Goal: Transaction & Acquisition: Purchase product/service

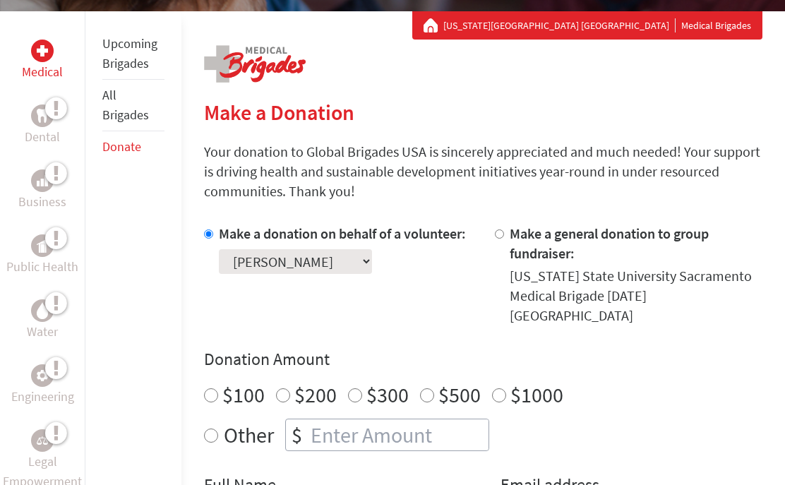
scroll to position [255, 0]
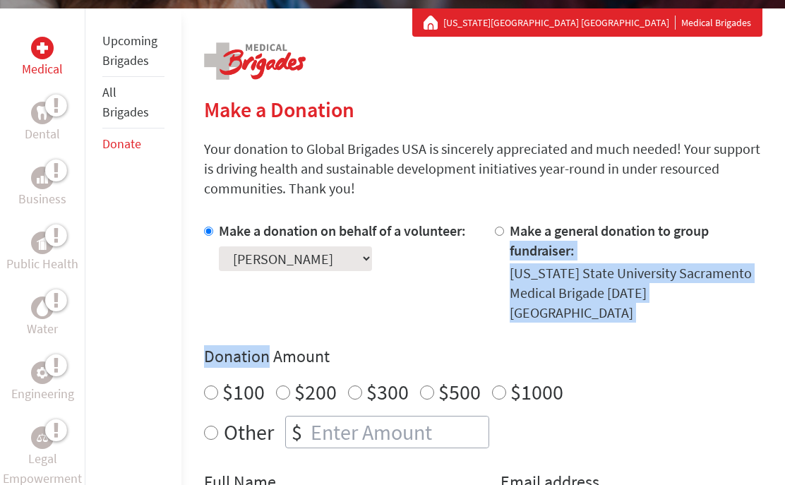
click at [659, 387] on div "Donation Amount $100 $200 $300 $500 $1000 Other $" at bounding box center [483, 396] width 558 height 103
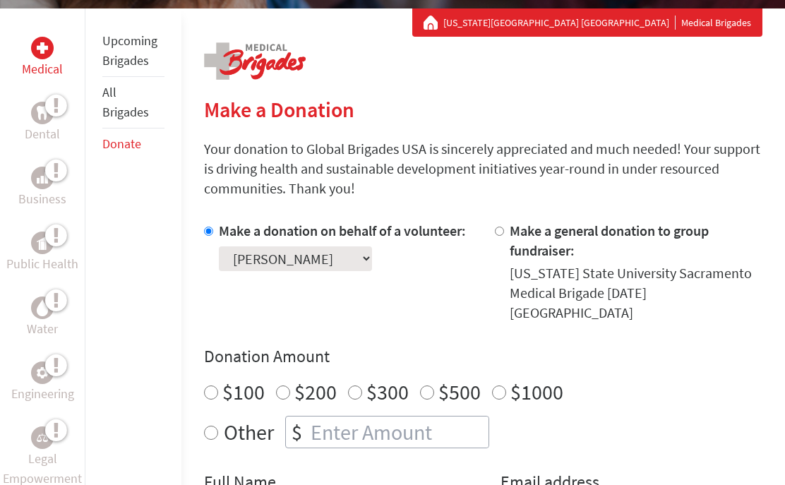
click at [286, 385] on input "$200" at bounding box center [283, 392] width 14 height 14
radio input "true"
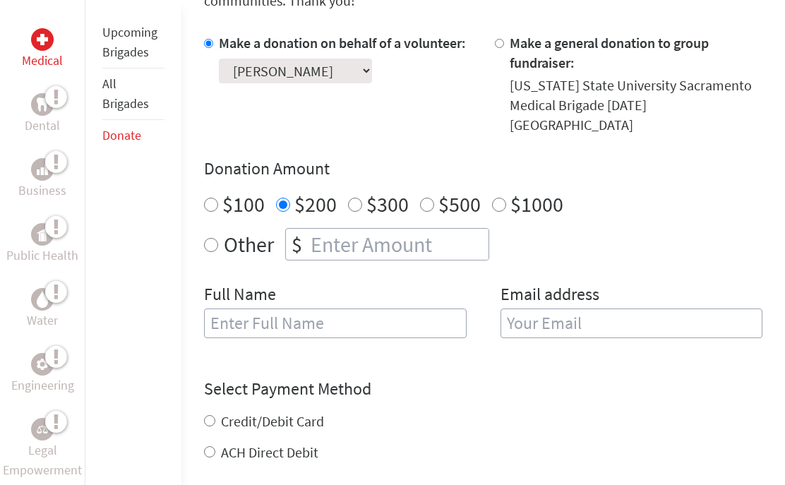
scroll to position [442, 0]
click at [360, 310] on input "text" at bounding box center [335, 324] width 262 height 30
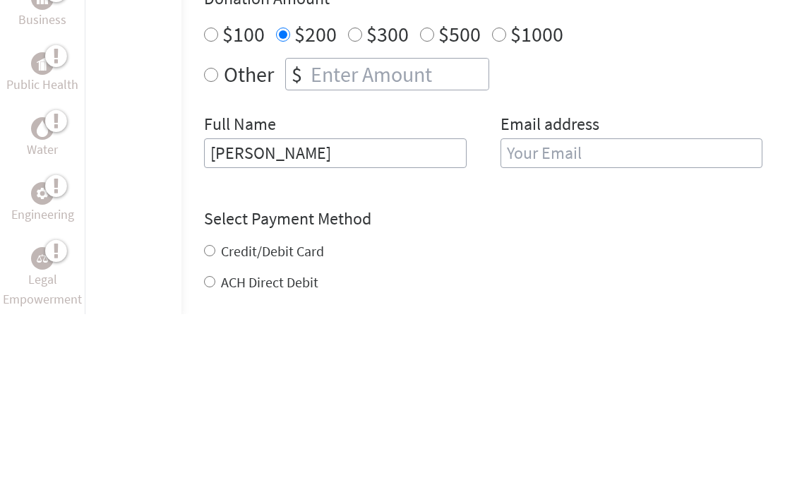
type input "[PERSON_NAME]"
click at [589, 309] on input "email" at bounding box center [631, 324] width 262 height 30
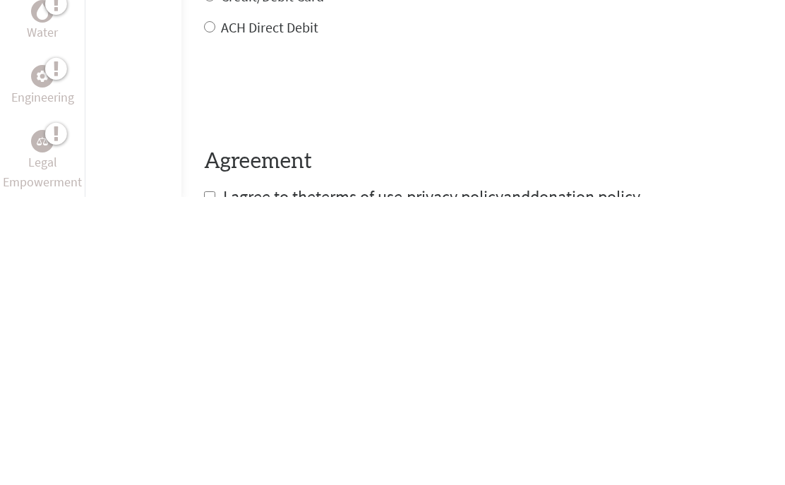
scroll to position [580, 0]
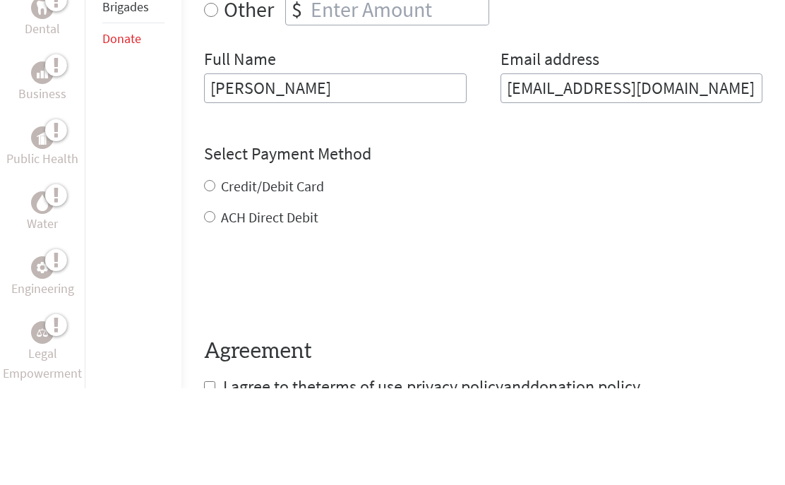
type input "[EMAIL_ADDRESS][DOMAIN_NAME]"
click at [210, 198] on form "Make a donation on behalf of a volunteer: Select a volunteer... [PERSON_NAME] […" at bounding box center [483, 196] width 558 height 600
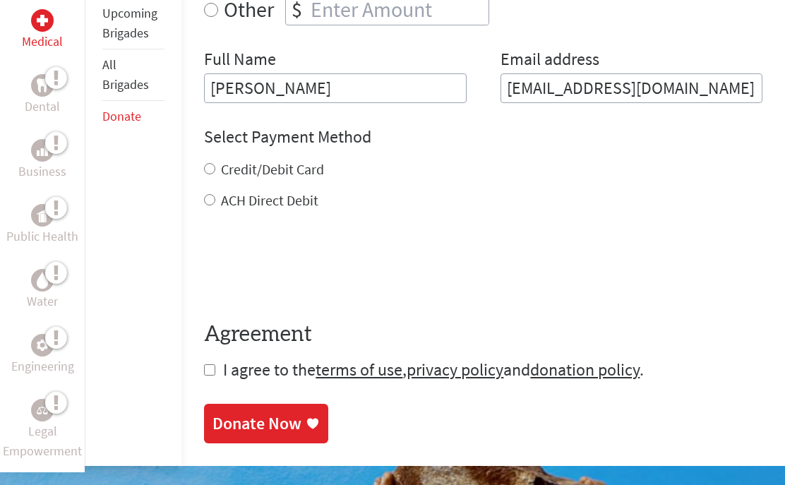
click at [207, 194] on input "ACH Direct Debit" at bounding box center [209, 199] width 11 height 11
radio input "true"
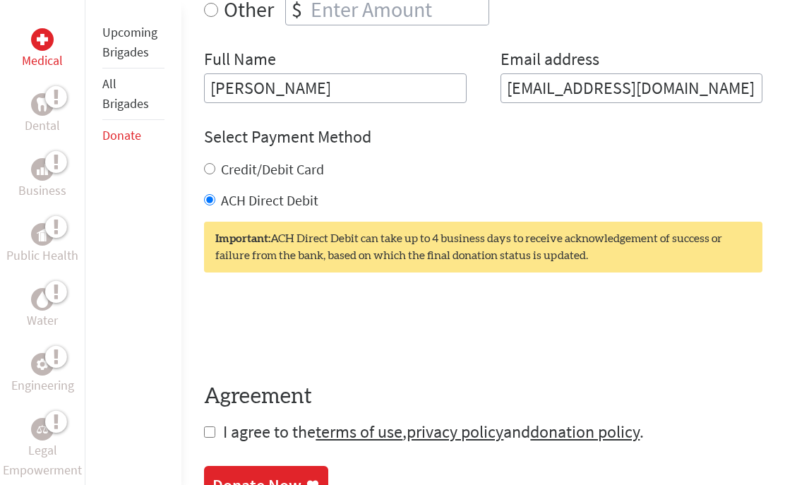
click at [210, 426] on input "checkbox" at bounding box center [209, 431] width 11 height 11
checkbox input "true"
click at [212, 406] on form "Make a donation on behalf of a volunteer: Select a volunteer... [PERSON_NAME] […" at bounding box center [483, 120] width 558 height 645
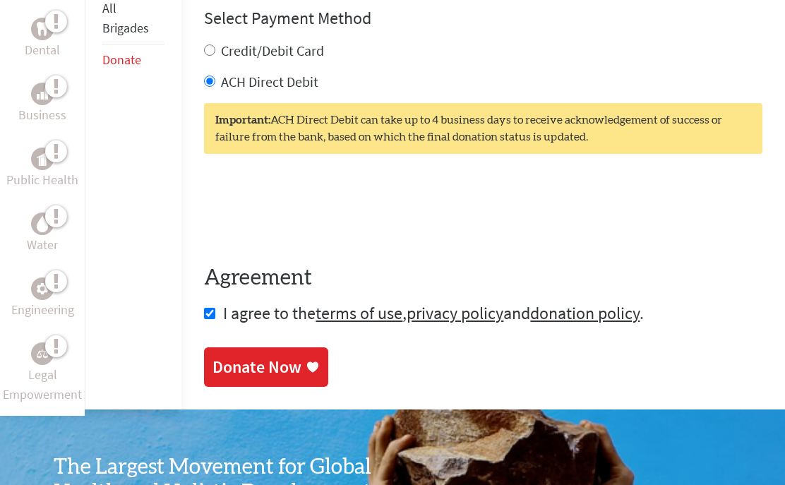
scroll to position [796, 0]
click at [285, 356] on div "Donate Now" at bounding box center [256, 367] width 89 height 23
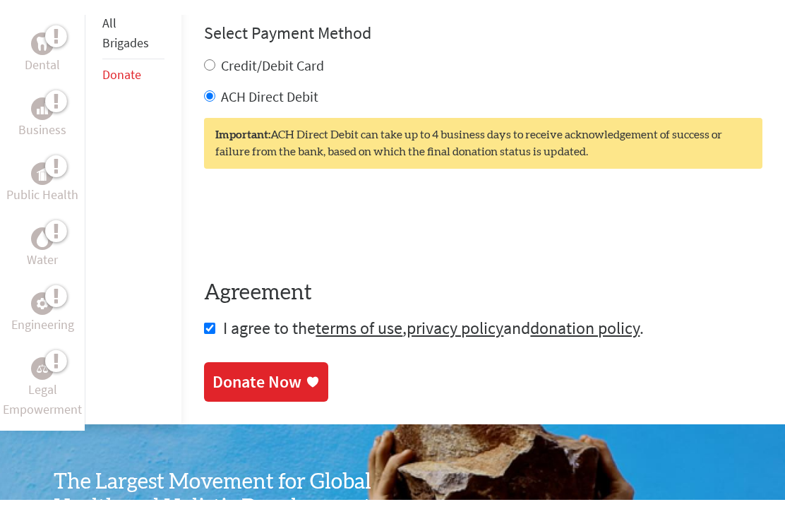
scroll to position [47, 0]
